Goal: Information Seeking & Learning: Understand process/instructions

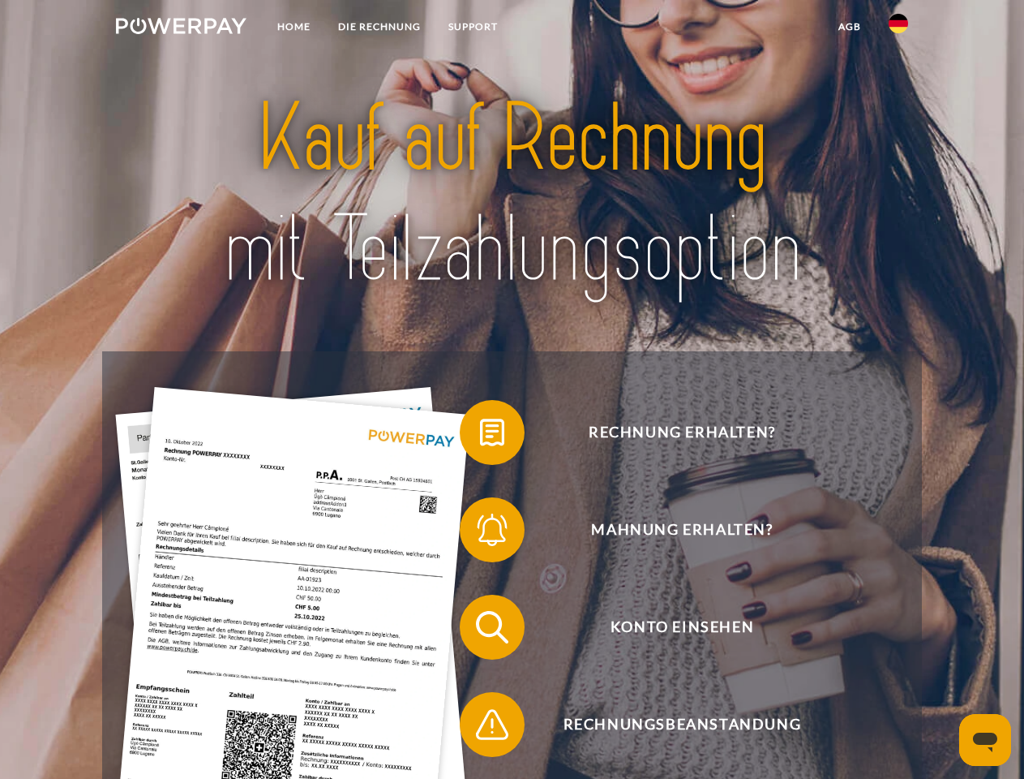
click at [181, 28] on img at bounding box center [181, 26] width 131 height 16
click at [899, 28] on img at bounding box center [898, 23] width 19 height 19
click at [849, 27] on link "agb" at bounding box center [850, 26] width 50 height 29
click at [480, 435] on span at bounding box center [467, 432] width 81 height 81
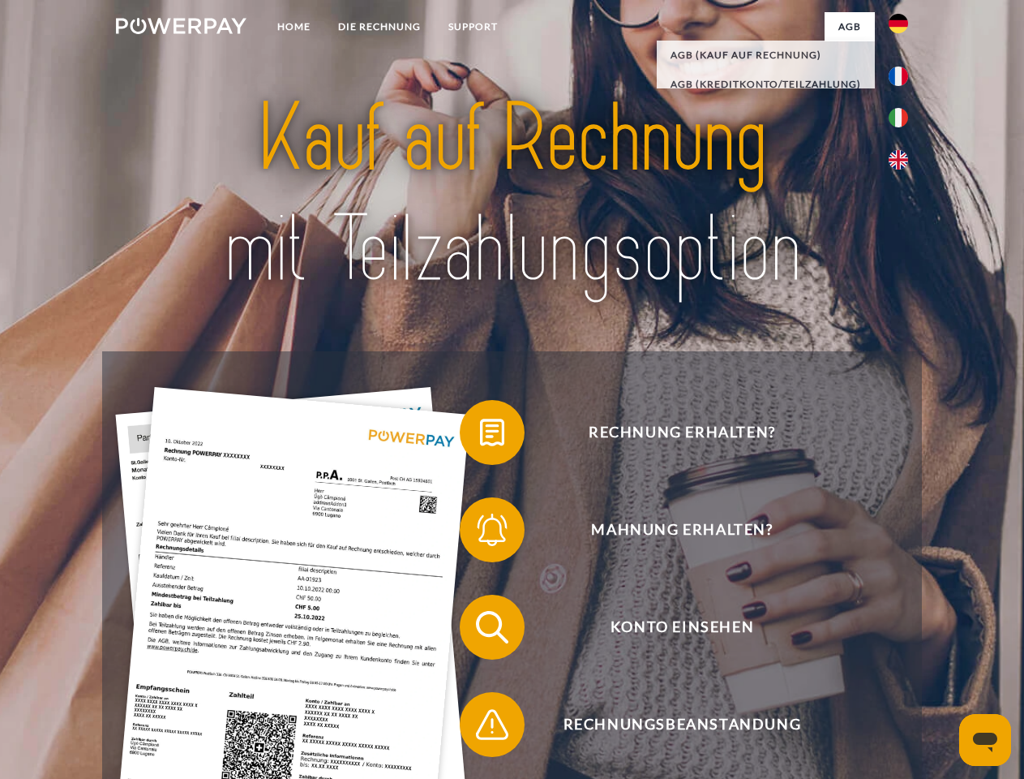
click at [480, 533] on span at bounding box center [467, 529] width 81 height 81
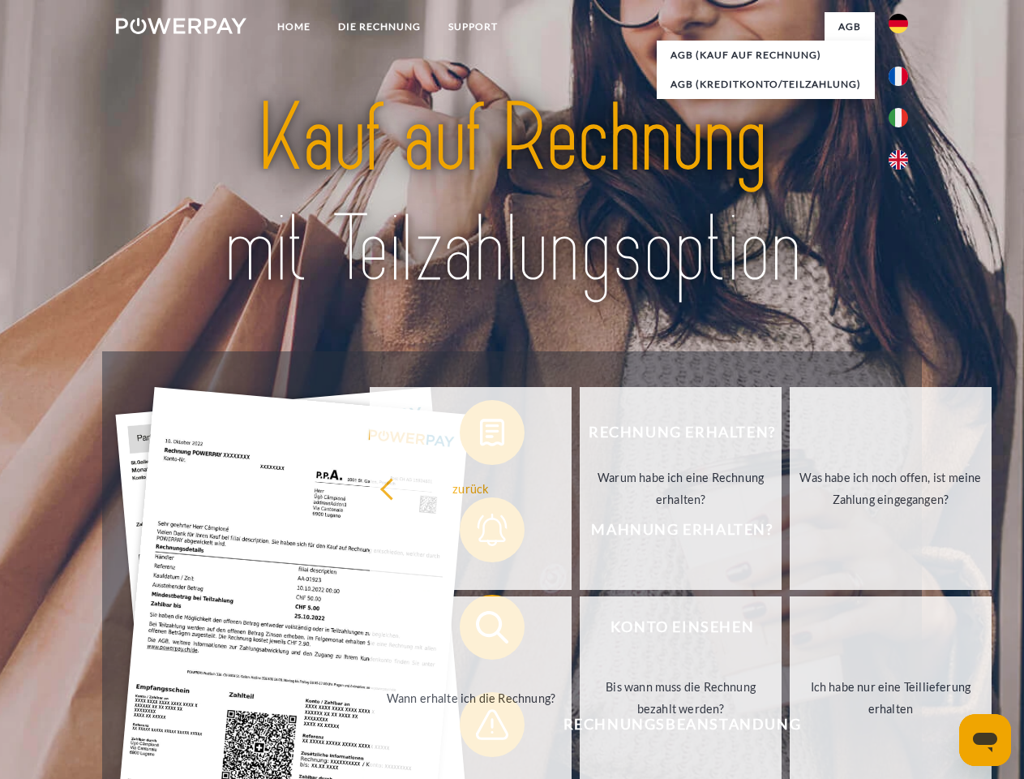
click at [580, 630] on link "Bis wann muss die Rechnung bezahlt werden?" at bounding box center [681, 697] width 202 height 203
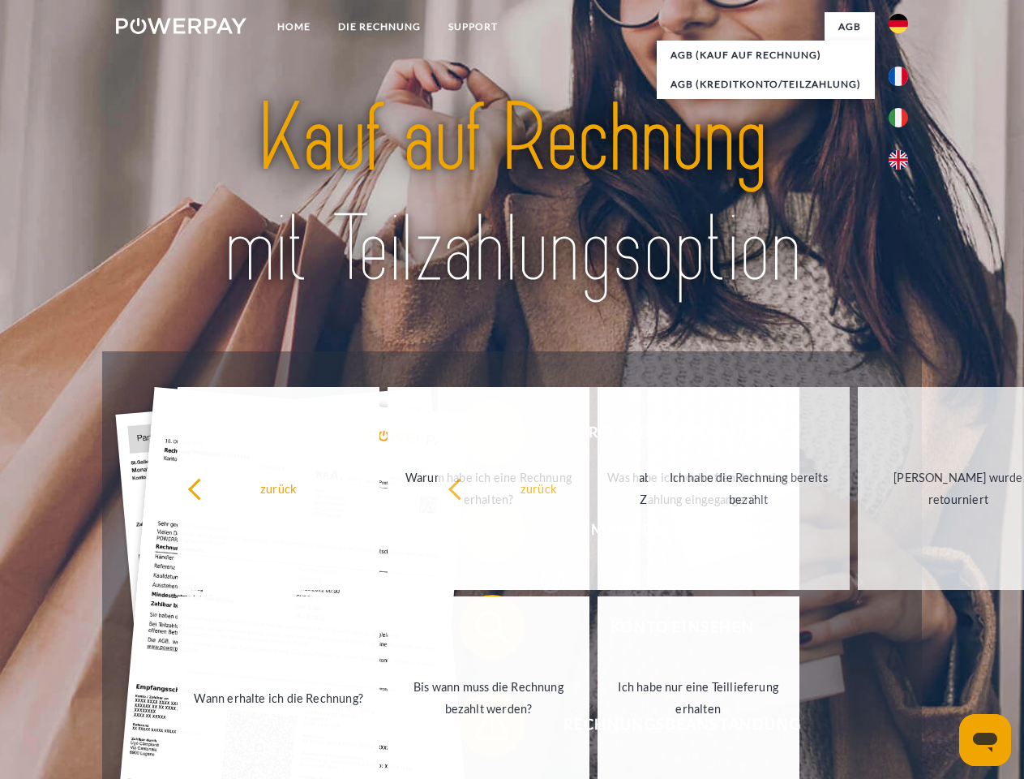
click at [480, 727] on span at bounding box center [467, 724] width 81 height 81
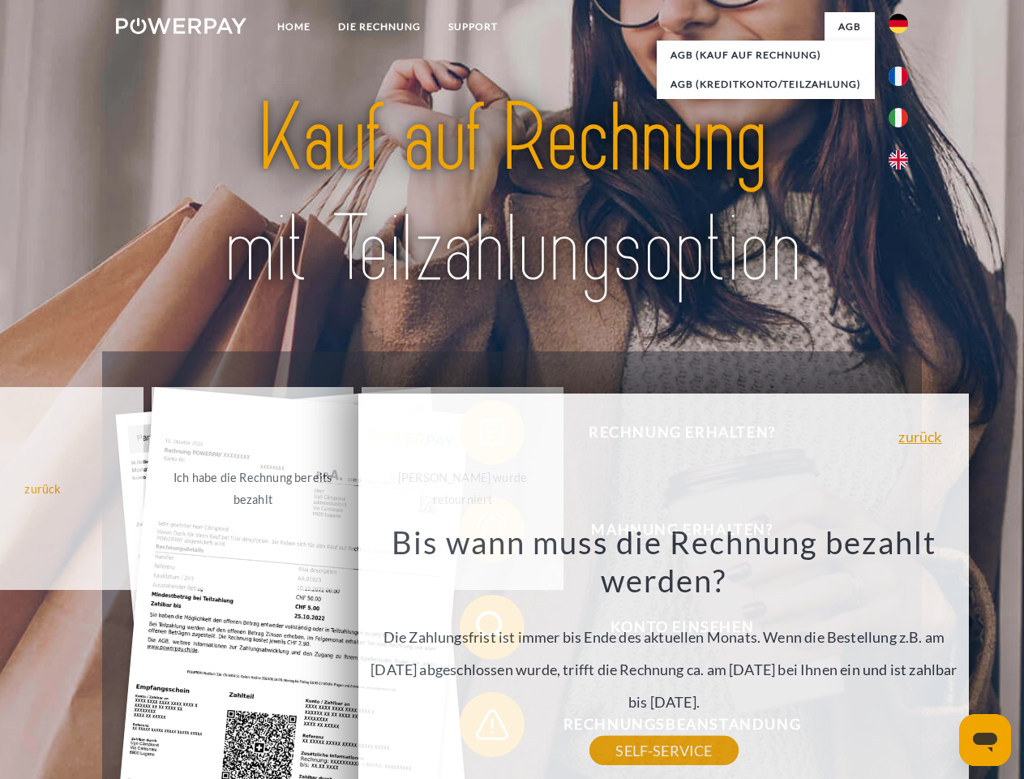
click at [985, 740] on icon "Messaging-Fenster öffnen" at bounding box center [985, 741] width 24 height 19
